Goal: Information Seeking & Learning: Learn about a topic

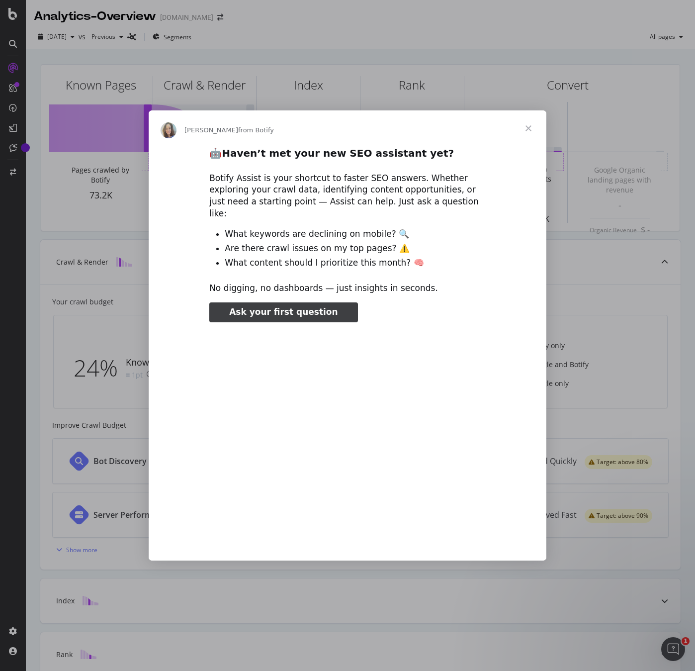
type input "105233"
click at [527, 135] on span "Close" at bounding box center [529, 128] width 36 height 36
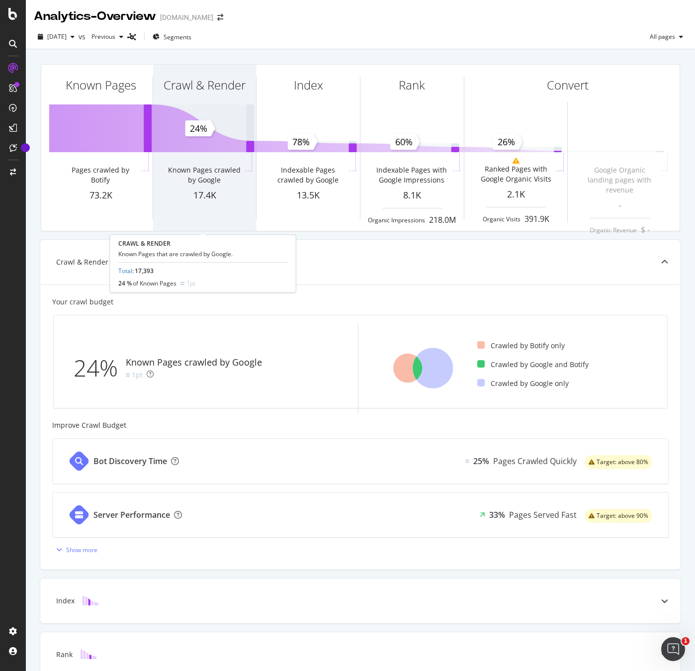
click at [182, 135] on div "Crawl & Render" at bounding box center [204, 103] width 103 height 77
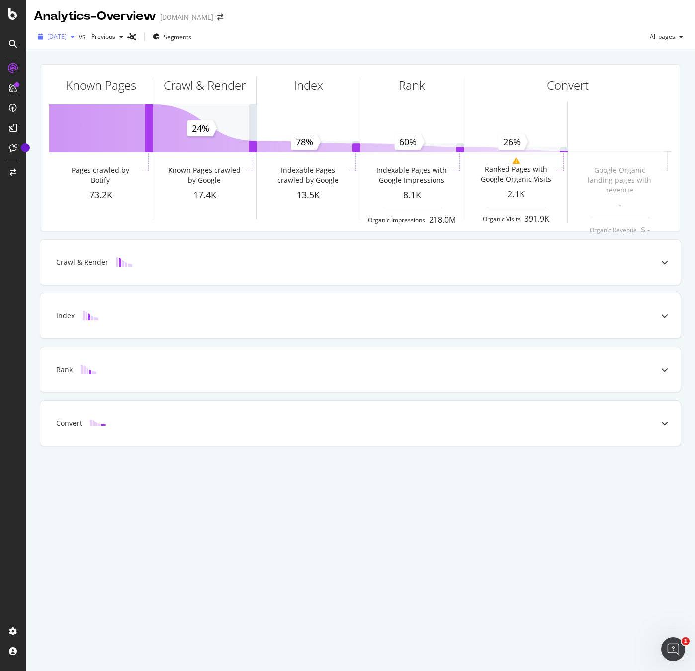
click at [79, 39] on div "button" at bounding box center [73, 37] width 12 height 6
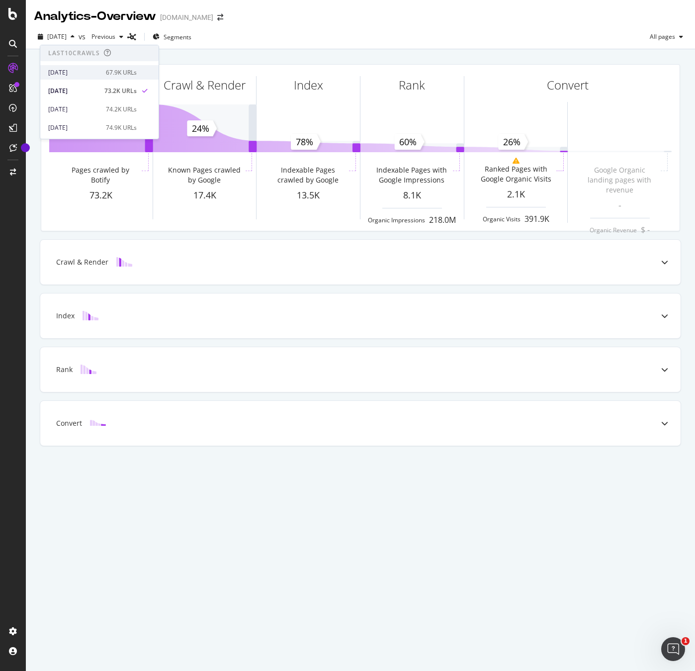
click at [81, 70] on div "[DATE]" at bounding box center [74, 72] width 52 height 9
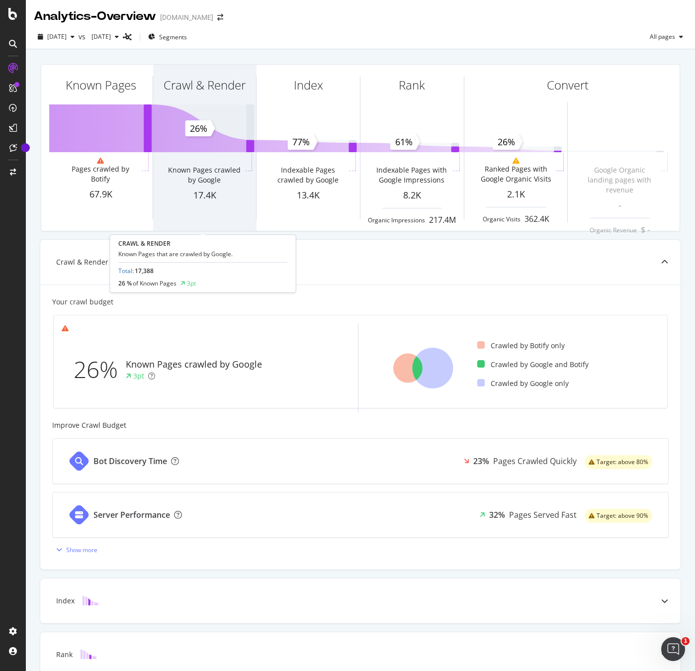
click at [171, 145] on div "Crawl & [PERSON_NAME] Known Pages crawled by Google 17.4K" at bounding box center [204, 148] width 103 height 166
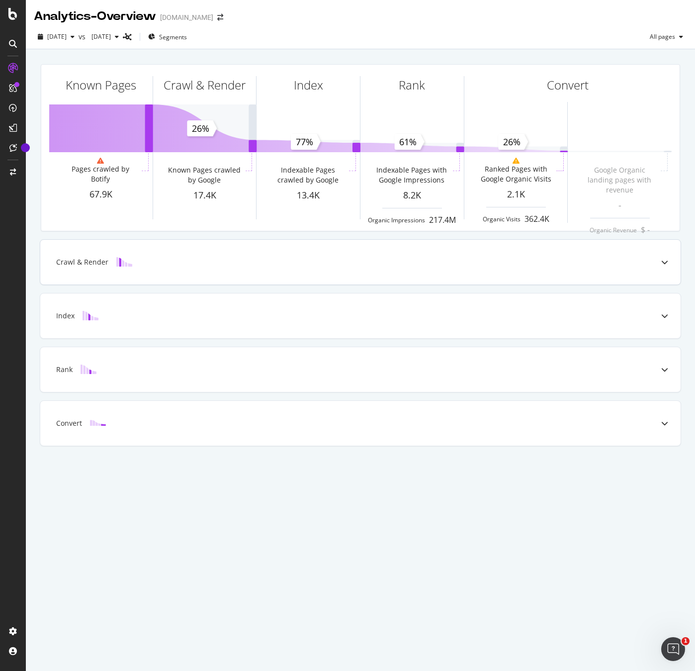
click at [538, 264] on div "Crawl & Render" at bounding box center [344, 262] width 601 height 10
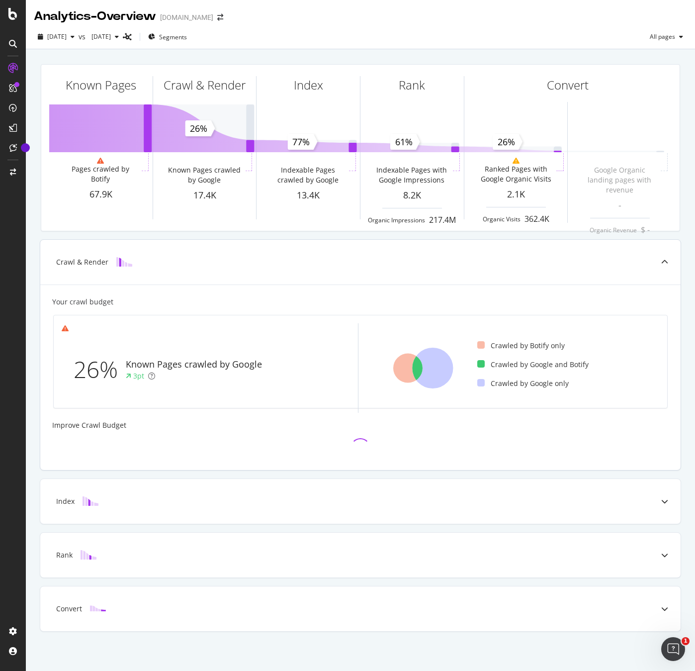
scroll to position [3, 0]
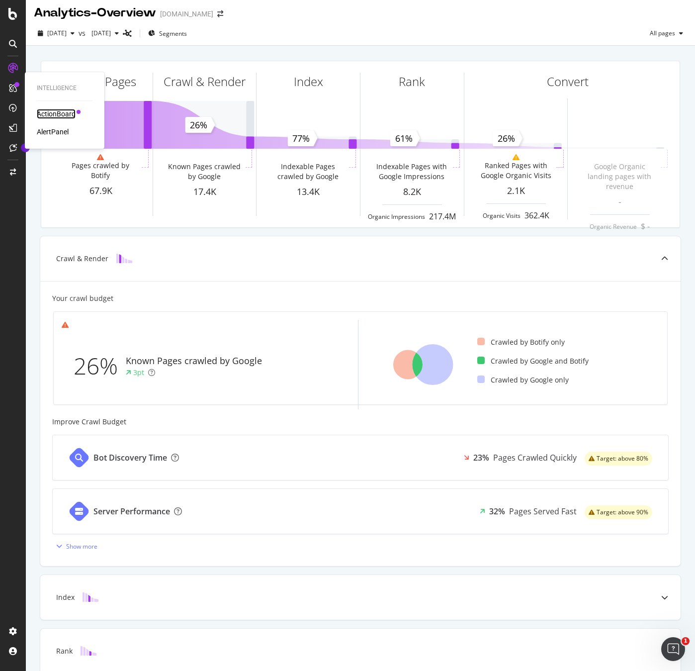
click at [57, 113] on div "ActionBoard" at bounding box center [56, 114] width 39 height 10
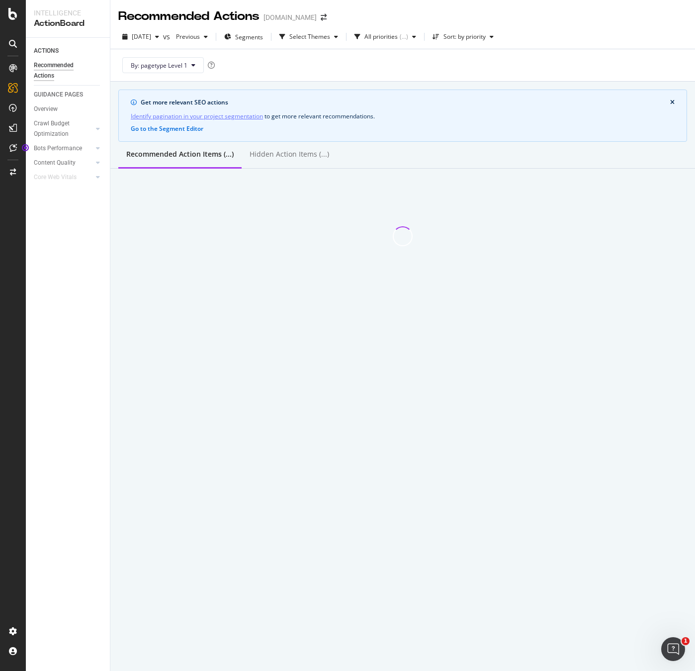
click at [14, 44] on icon at bounding box center [13, 44] width 8 height 8
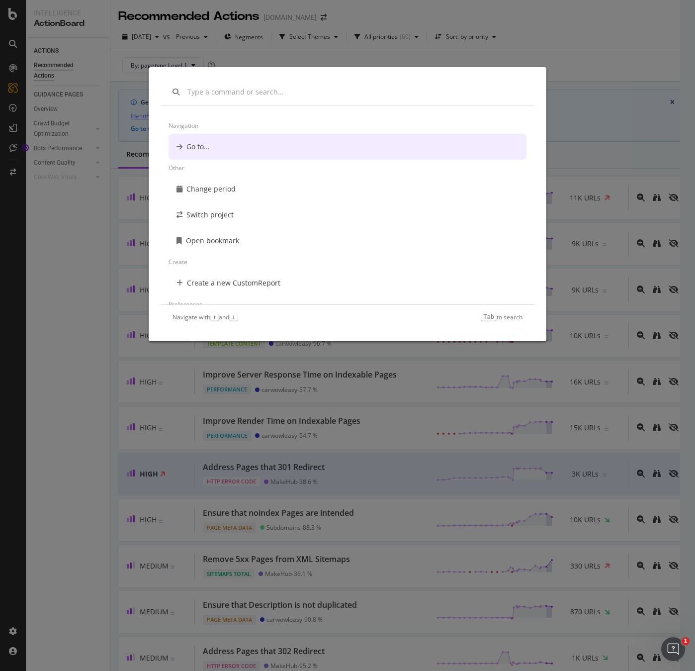
click at [77, 252] on div "Navigation Go to... Other Change period Switch project Open bookmark Create Cre…" at bounding box center [347, 335] width 695 height 671
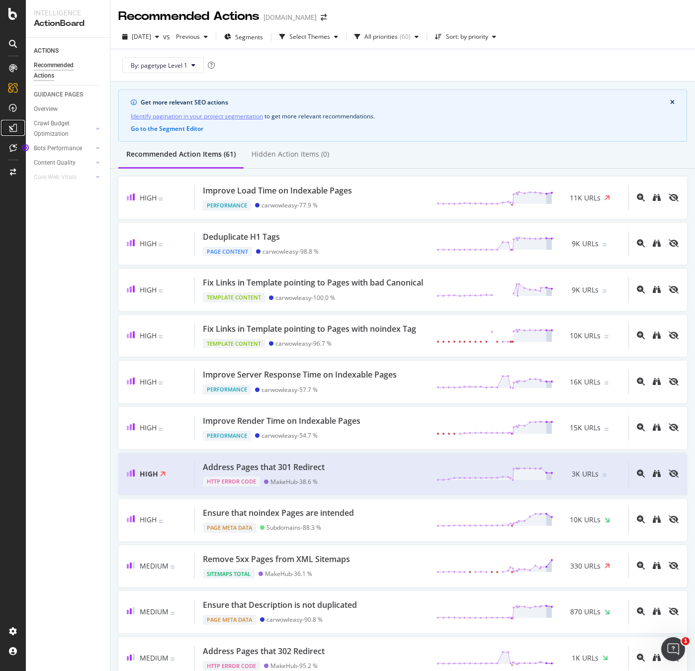
click at [16, 130] on icon at bounding box center [13, 128] width 8 height 8
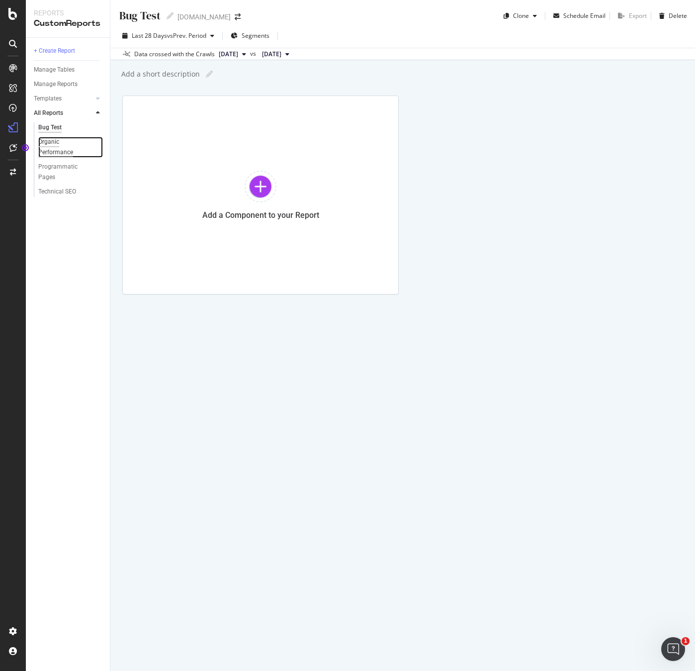
click at [46, 147] on div "Organic Performance" at bounding box center [65, 147] width 55 height 21
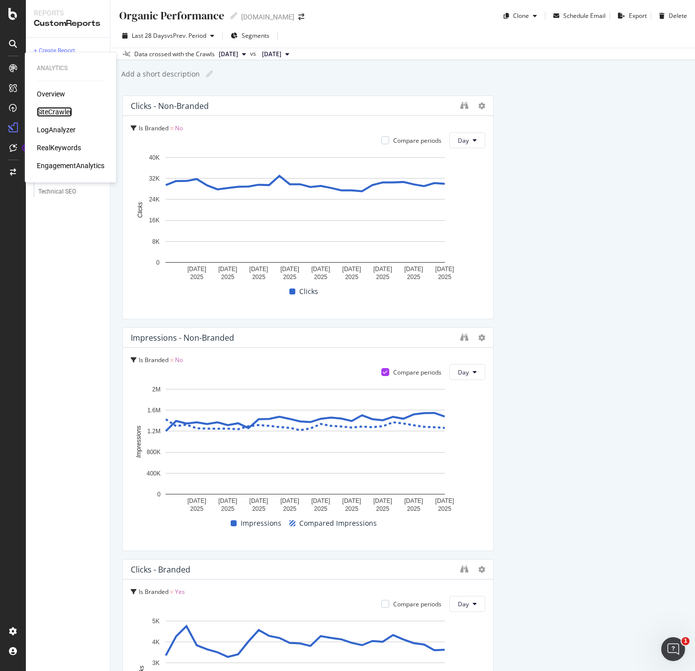
click at [55, 111] on div "SiteCrawler" at bounding box center [54, 112] width 35 height 10
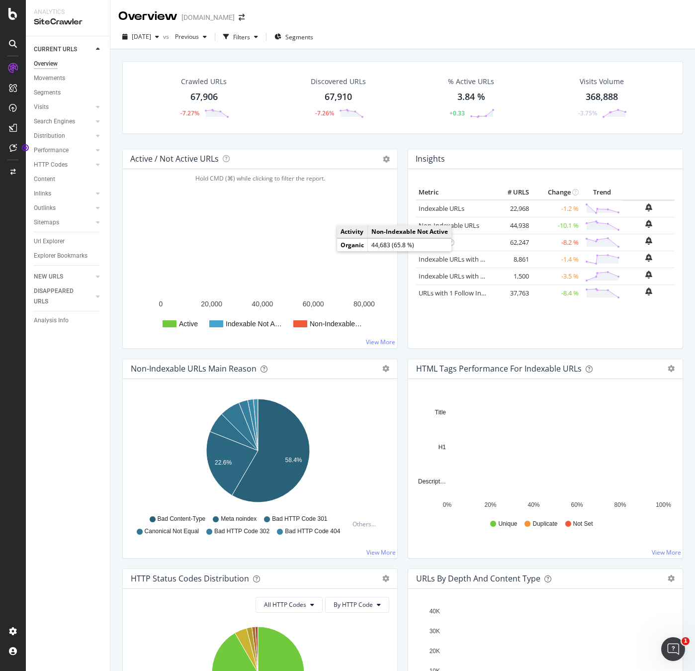
scroll to position [194, 0]
